Goal: Navigation & Orientation: Find specific page/section

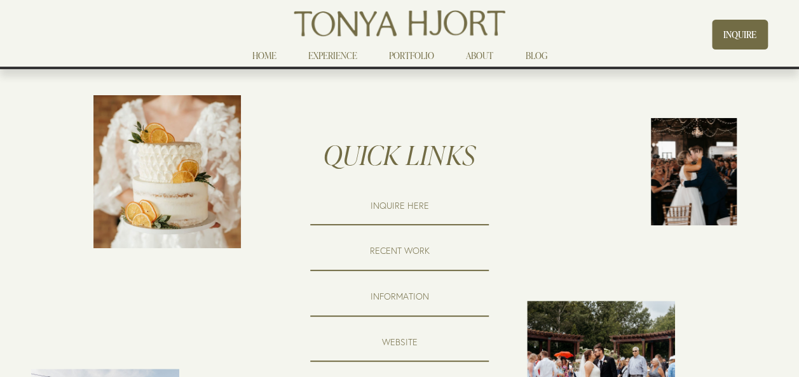
click at [414, 55] on link "PORTFOLIO" at bounding box center [411, 55] width 45 height 15
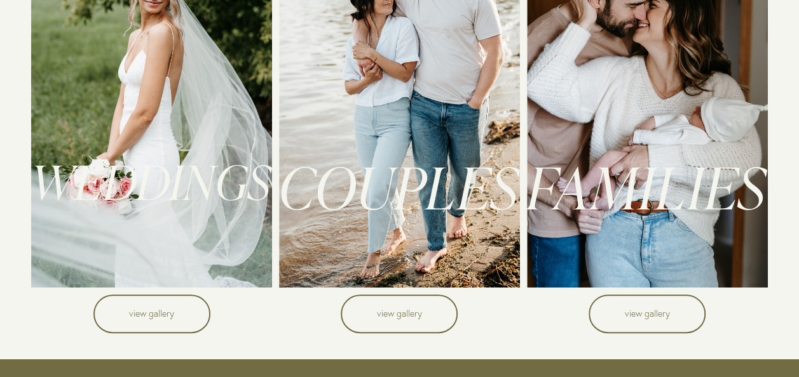
scroll to position [200, 0]
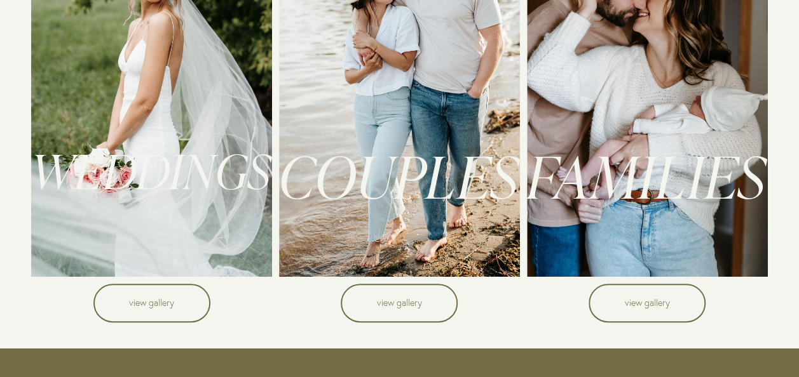
click at [159, 310] on link "view gallery" at bounding box center [151, 303] width 117 height 39
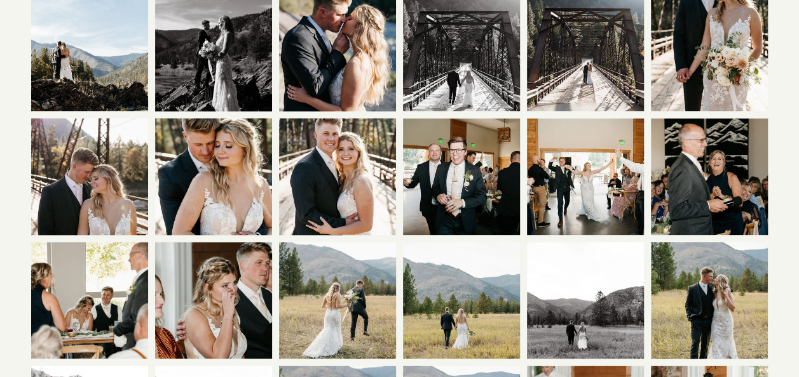
scroll to position [3185, 0]
